Goal: Check status: Check status

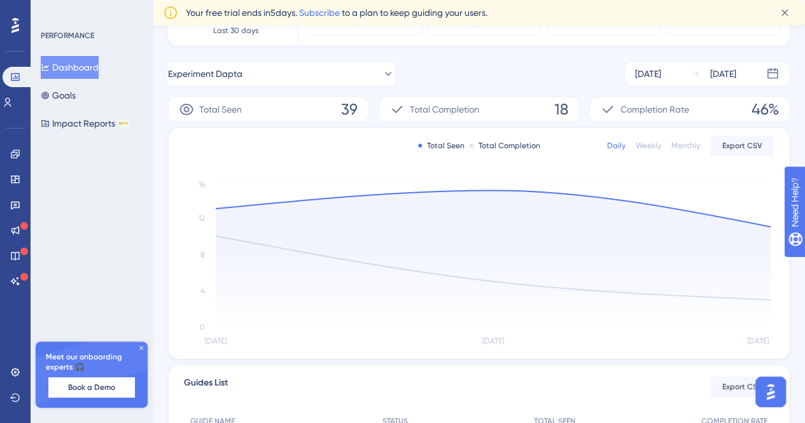
scroll to position [153, 0]
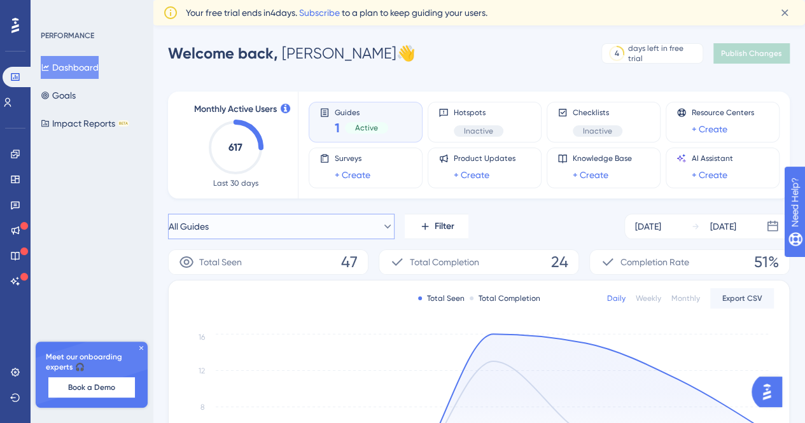
click at [390, 226] on button "All Guides" at bounding box center [281, 226] width 227 height 25
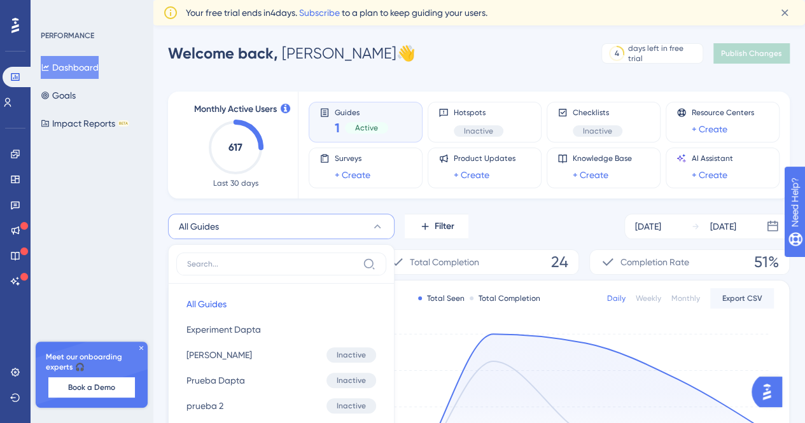
scroll to position [130, 0]
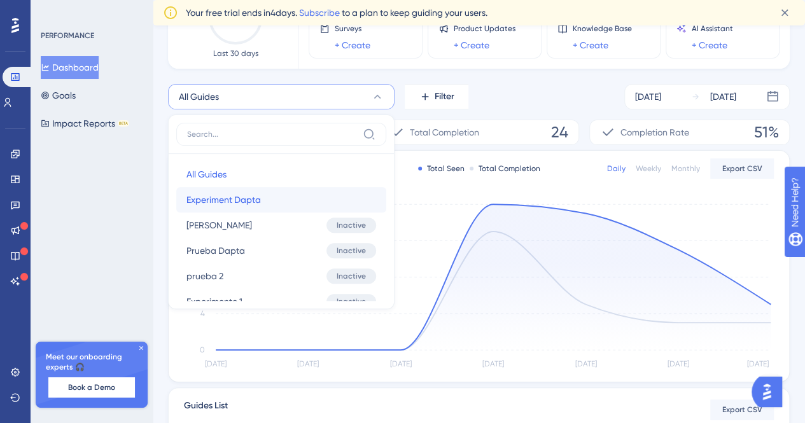
click at [262, 203] on button "Experiment Dapta Experiment Dapta" at bounding box center [281, 199] width 210 height 25
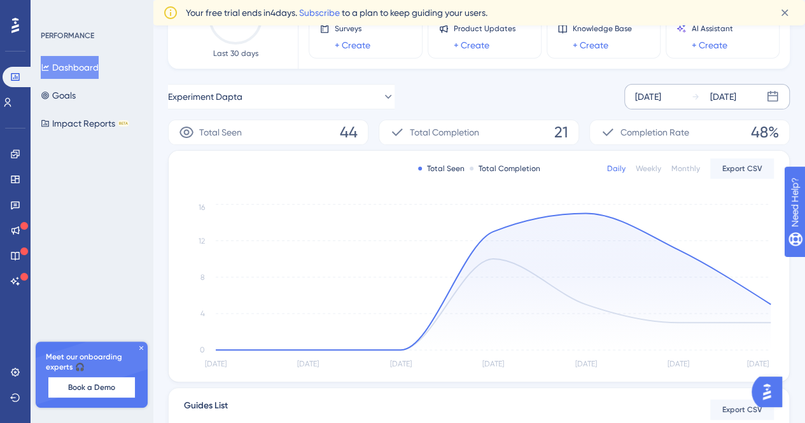
click at [688, 94] on div "Sep 19 2025 Sep 25 2025" at bounding box center [706, 96] width 165 height 25
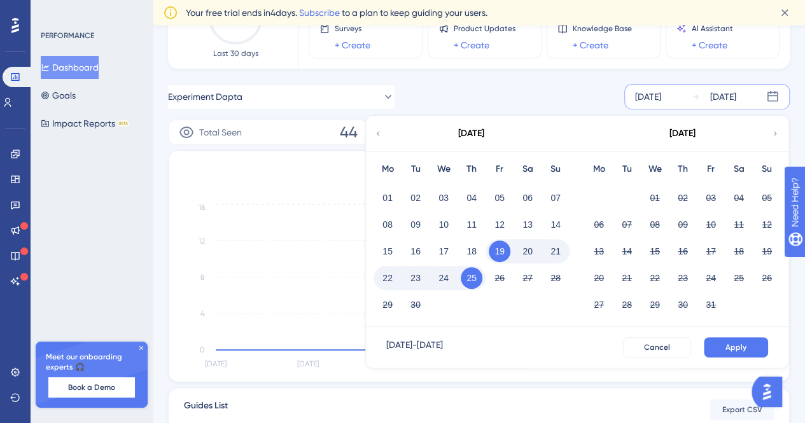
click at [472, 278] on button "25" at bounding box center [472, 278] width 22 height 22
click at [752, 347] on button "Apply" at bounding box center [736, 347] width 64 height 20
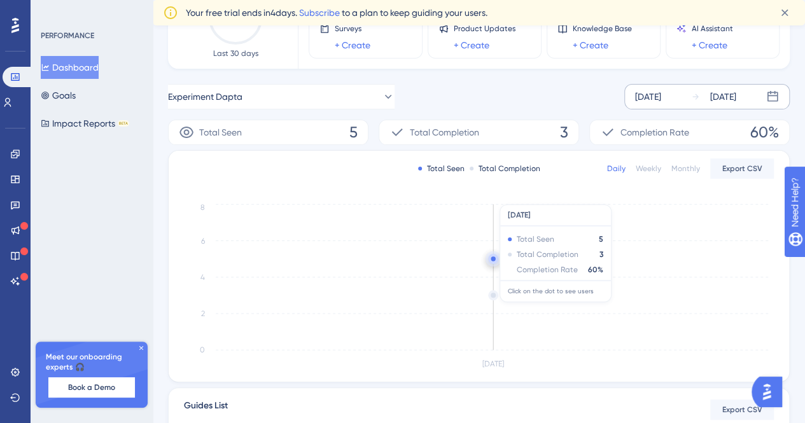
click at [496, 257] on circle at bounding box center [493, 259] width 10 height 10
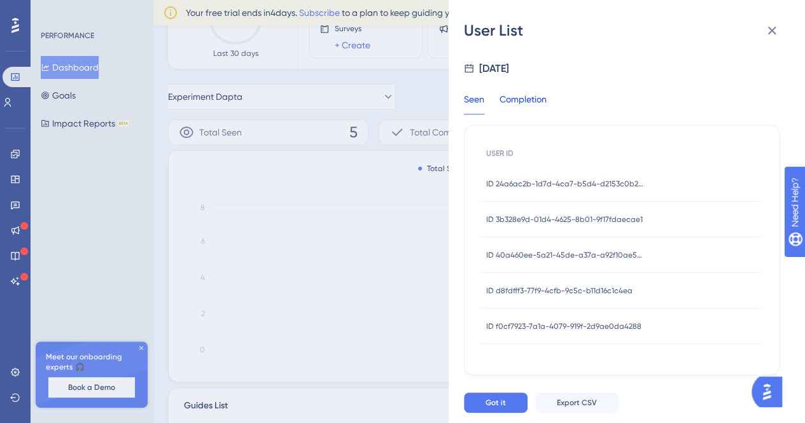
click at [537, 101] on div "Completion" at bounding box center [523, 103] width 47 height 23
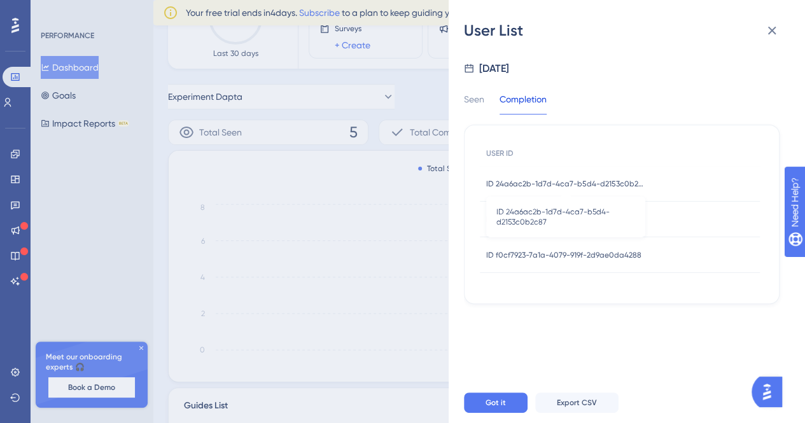
click at [555, 179] on span "ID 24a6ac2b-1d7d-4ca7-b5d4-d2153c0b2c87" at bounding box center [565, 184] width 159 height 10
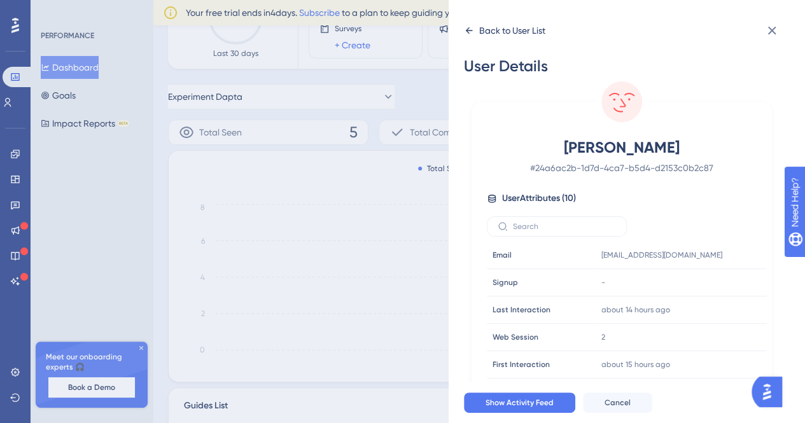
click at [474, 26] on div "Back to User List" at bounding box center [504, 30] width 81 height 20
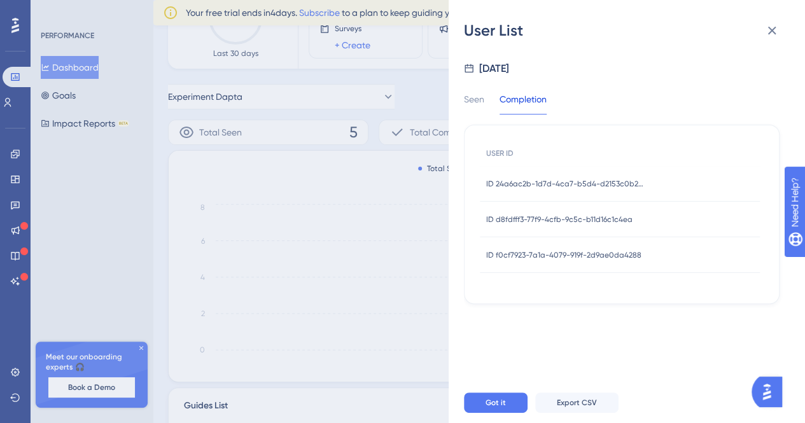
click at [554, 221] on span "ID d8fdfff3-77f9-4cfb-9c5c-b11d16c1c4ea" at bounding box center [559, 219] width 146 height 10
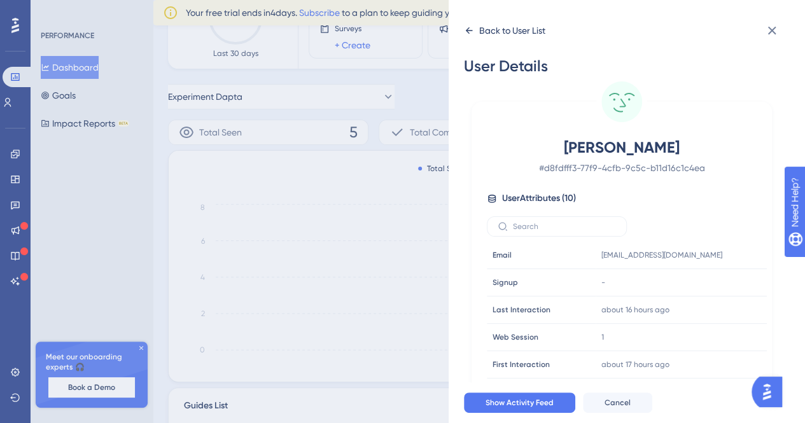
click at [467, 26] on icon at bounding box center [469, 30] width 10 height 10
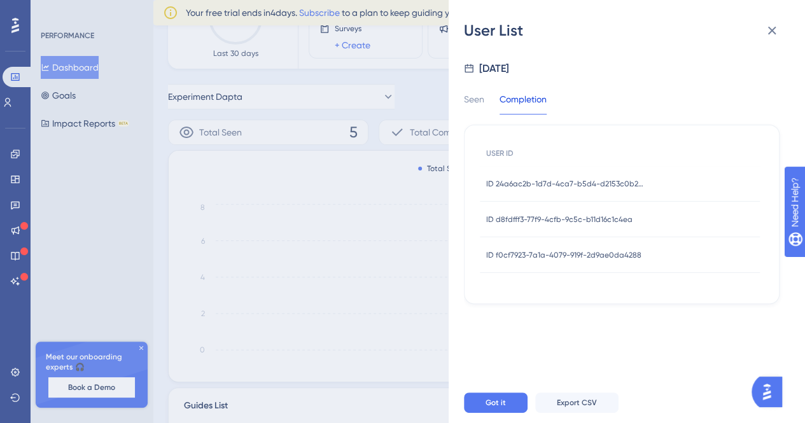
click at [531, 246] on div "ID f0cf7923-7a1a-4079-919f-2d9ae0da4288 ID f0cf7923-7a1a-4079-919f-2d9ae0da4288" at bounding box center [563, 255] width 155 height 36
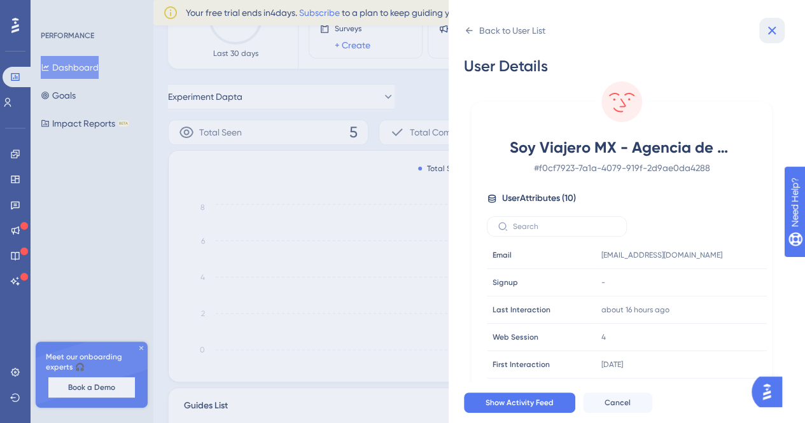
click at [777, 29] on icon at bounding box center [771, 30] width 15 height 15
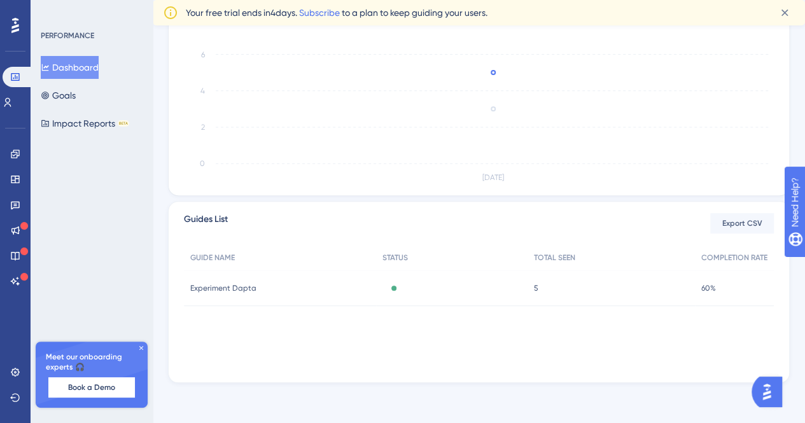
scroll to position [0, 0]
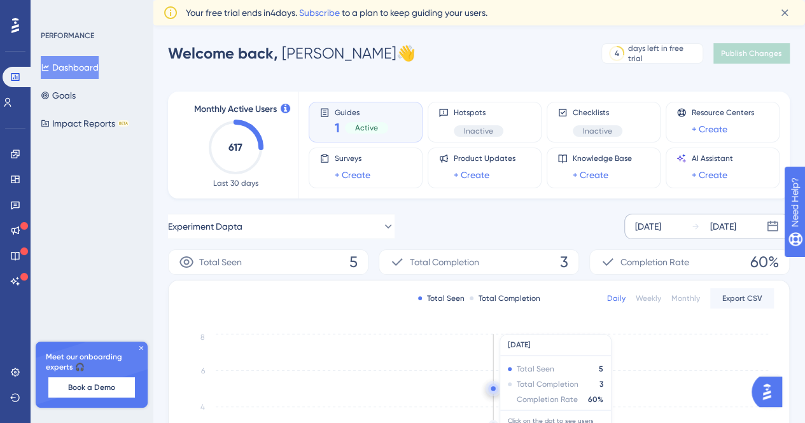
click at [495, 390] on circle at bounding box center [493, 389] width 10 height 10
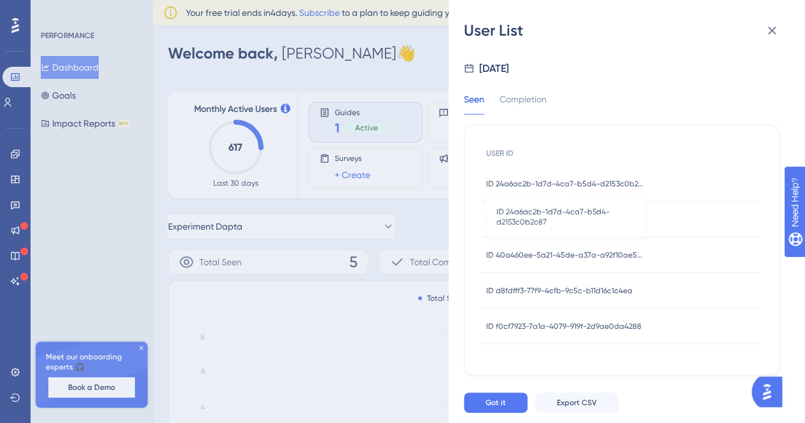
click at [547, 179] on span "ID 24a6ac2b-1d7d-4ca7-b5d4-d2153c0b2c87" at bounding box center [565, 184] width 159 height 10
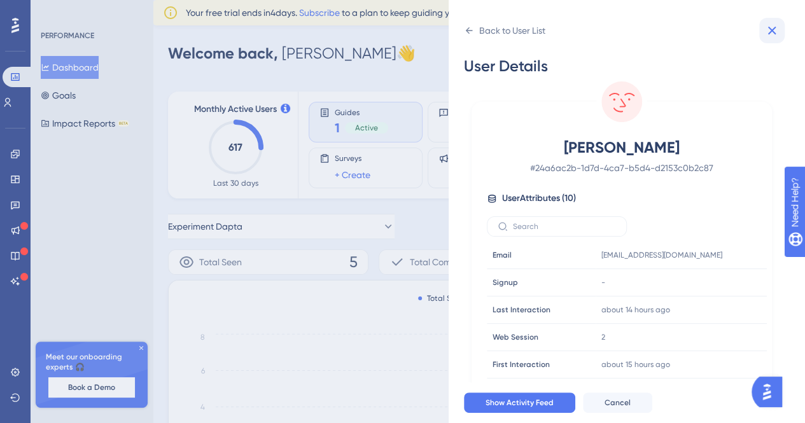
click at [775, 31] on icon at bounding box center [771, 30] width 15 height 15
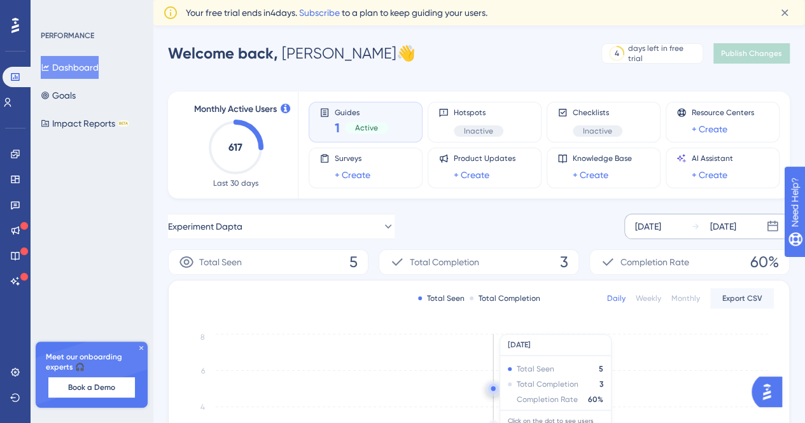
click at [496, 388] on circle at bounding box center [493, 389] width 10 height 10
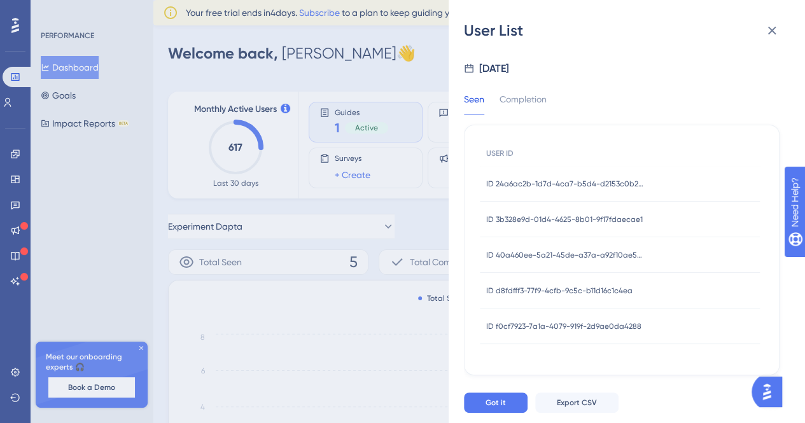
click at [557, 216] on span "ID 3b328e9d-01d4-4625-8b01-9f17fdaecae1" at bounding box center [564, 219] width 157 height 10
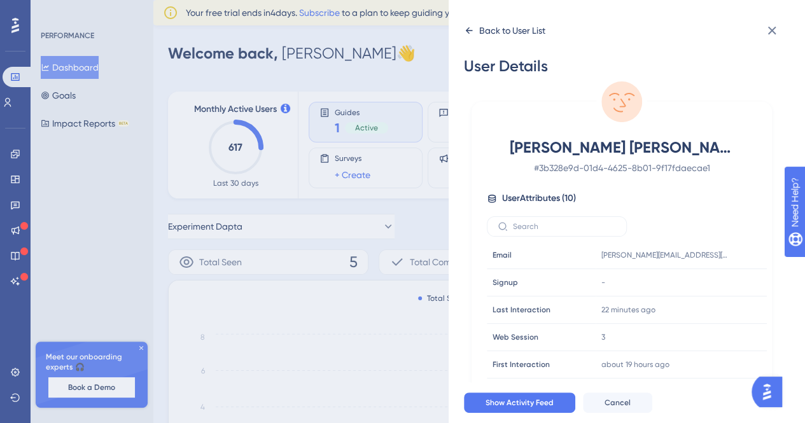
click at [470, 30] on icon at bounding box center [469, 30] width 7 height 6
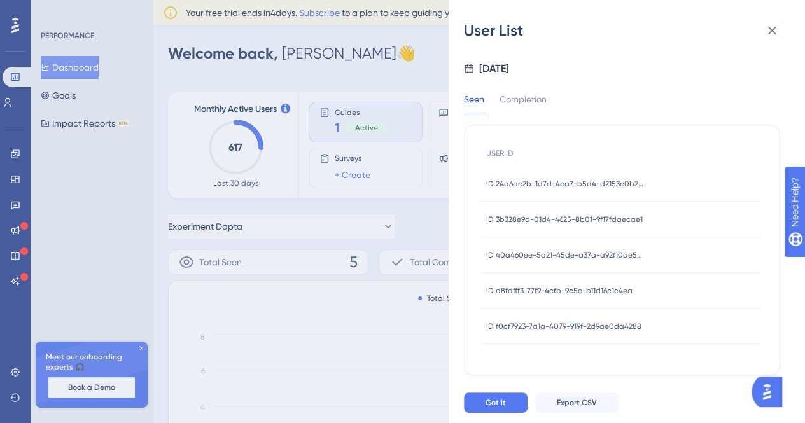
click at [535, 248] on div "ID 40a460ee-5a21-45de-a37a-a92f10ae57f8 ID 40a460ee-5a21-45de-a37a-a92f10ae57f8" at bounding box center [565, 255] width 159 height 36
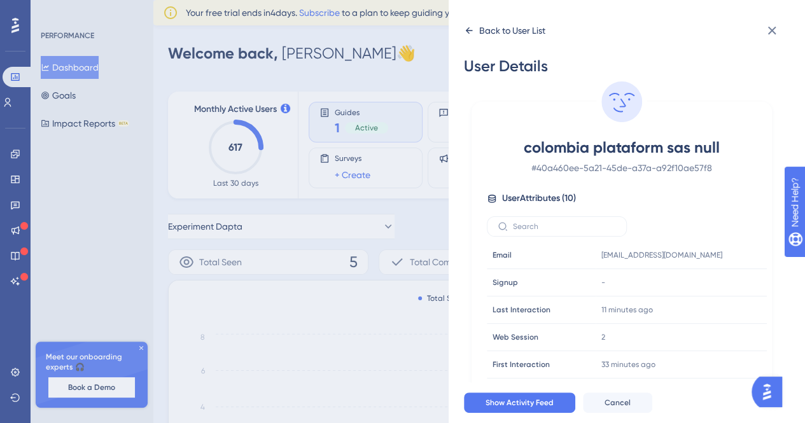
click at [470, 29] on icon at bounding box center [469, 30] width 10 height 10
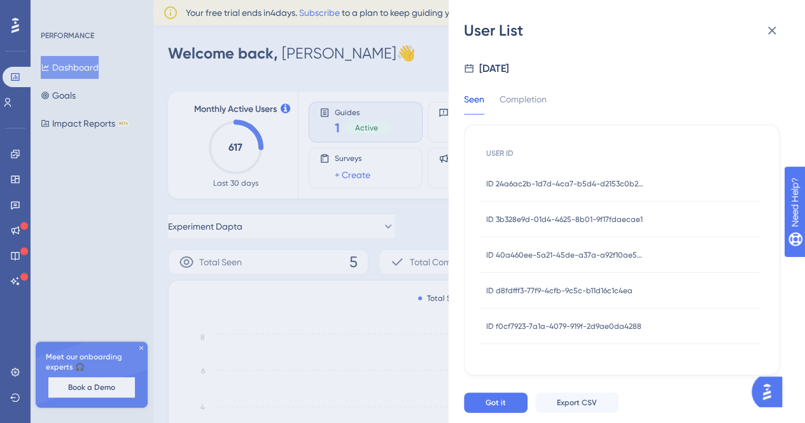
click at [560, 286] on span "ID d8fdfff3-77f9-4cfb-9c5c-b11d16c1c4ea" at bounding box center [559, 291] width 146 height 10
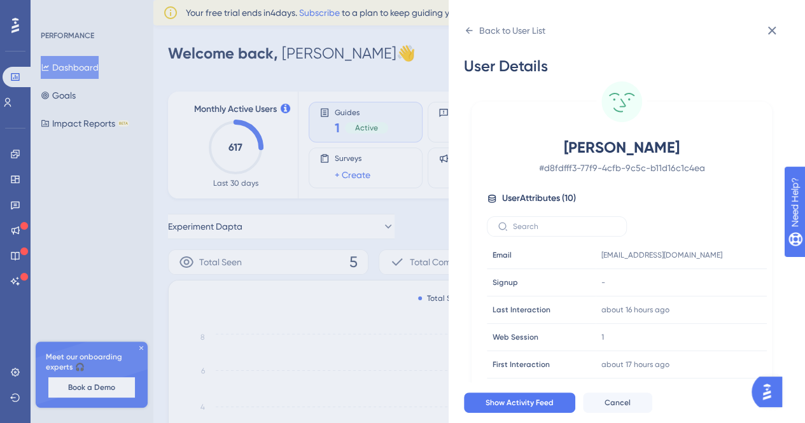
click at [463, 22] on div "Back to User List User Details Johan Soto # d8fdfff3-77f9-4cfb-9c5c-b11d16c1c4e…" at bounding box center [627, 211] width 356 height 423
click at [467, 31] on icon at bounding box center [469, 30] width 7 height 6
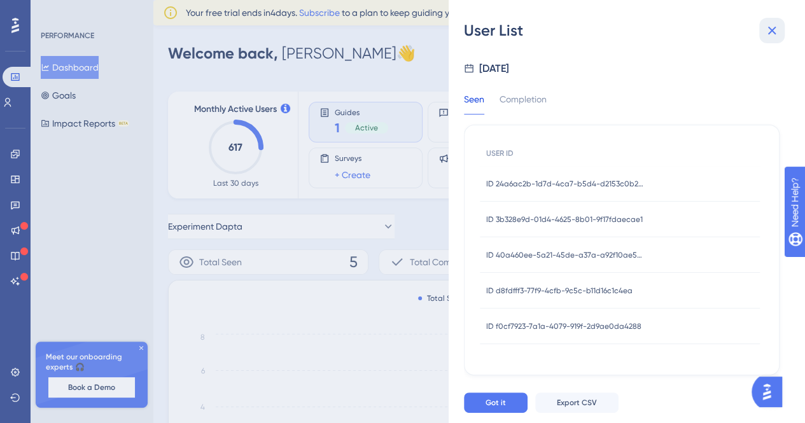
click at [775, 29] on icon at bounding box center [771, 30] width 15 height 15
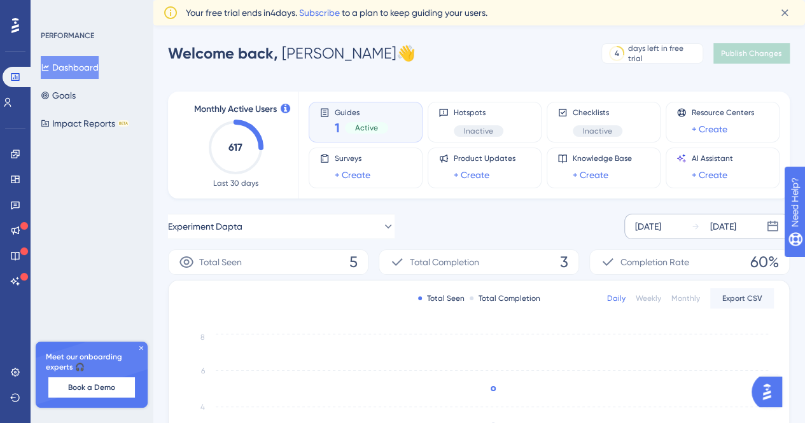
click at [680, 218] on div "Sep 25 2025 Sep 25 2025" at bounding box center [706, 226] width 165 height 25
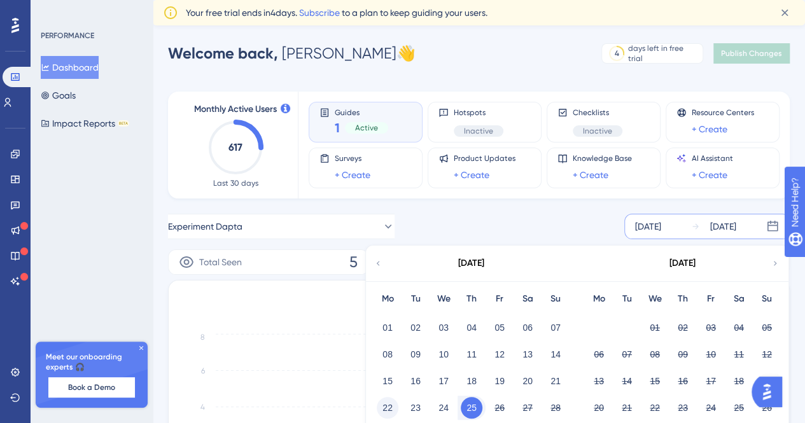
click at [388, 412] on button "22" at bounding box center [388, 408] width 22 height 22
click at [390, 409] on button "22" at bounding box center [388, 408] width 22 height 22
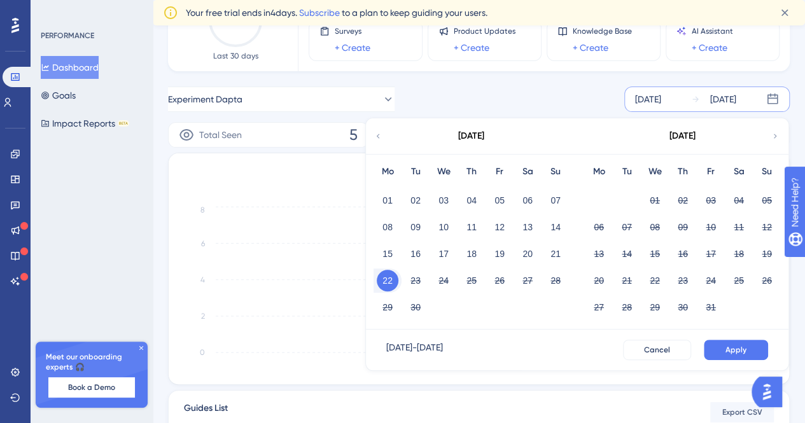
click at [393, 276] on button "22" at bounding box center [388, 281] width 22 height 22
click at [471, 284] on button "25" at bounding box center [472, 281] width 22 height 22
click at [721, 343] on button "Apply" at bounding box center [736, 350] width 64 height 20
